Goal: Find specific page/section: Find specific page/section

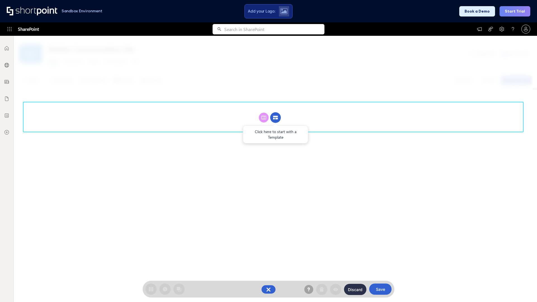
click at [275, 117] on circle at bounding box center [275, 117] width 11 height 11
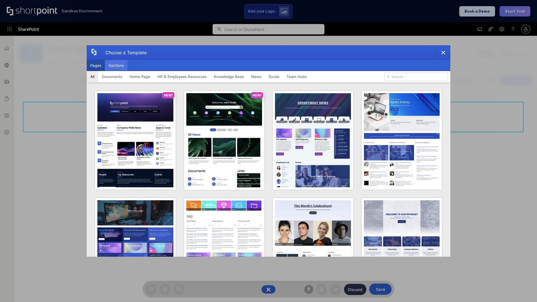
click at [116, 65] on button "Sections" at bounding box center [116, 65] width 23 height 11
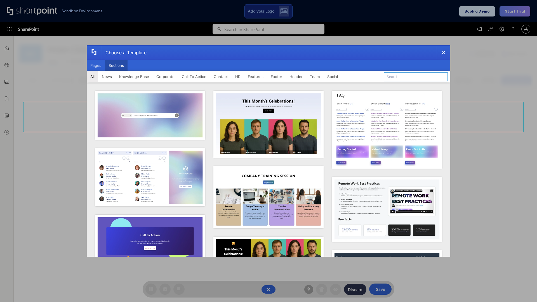
type input "Footer 6"
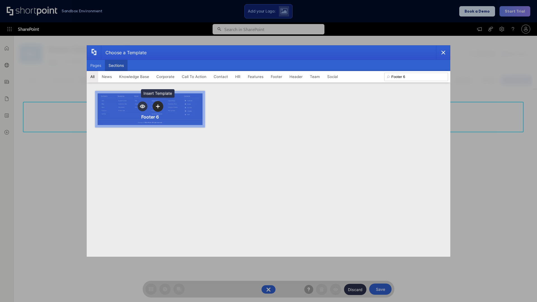
click at [158, 106] on icon "template selector" at bounding box center [158, 106] width 4 height 4
